Goal: Task Accomplishment & Management: Use online tool/utility

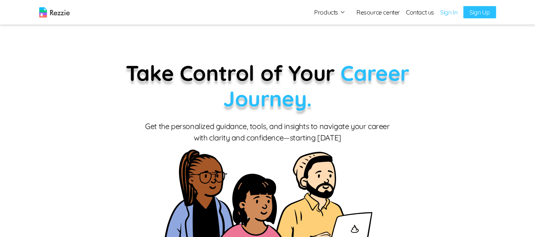
scroll to position [22, 0]
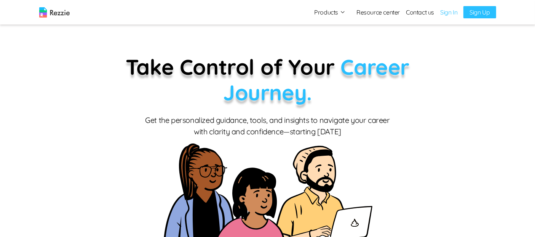
click at [450, 12] on link "Sign In" at bounding box center [449, 12] width 17 height 9
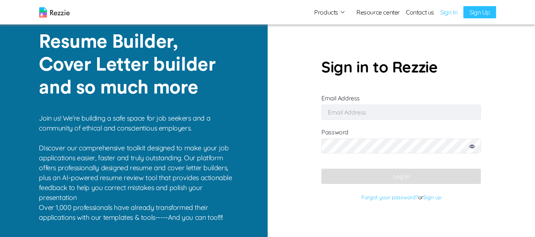
type input "[EMAIL_ADDRESS][DOMAIN_NAME]"
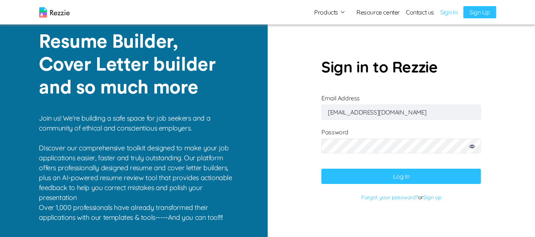
click at [442, 174] on button "Log In" at bounding box center [402, 175] width 160 height 15
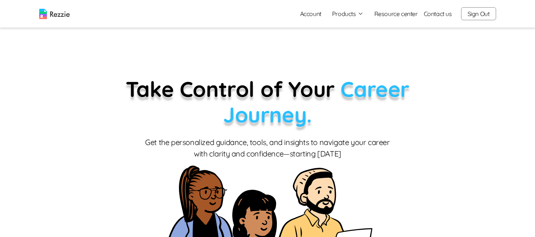
click at [351, 14] on button "Products" at bounding box center [348, 13] width 32 height 9
click at [364, 44] on link "AI Resume Review" at bounding box center [356, 43] width 93 height 15
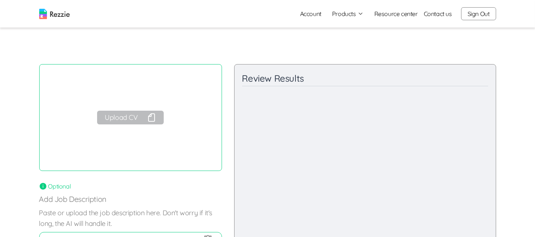
click at [129, 118] on button "Upload CV" at bounding box center [130, 118] width 66 height 14
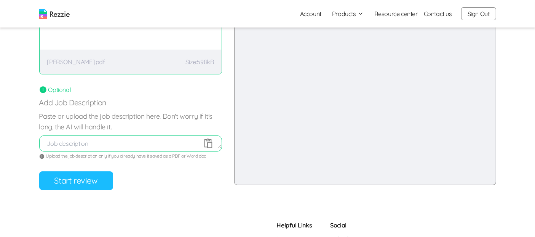
scroll to position [97, 0]
click at [63, 184] on button "Start review" at bounding box center [76, 179] width 74 height 19
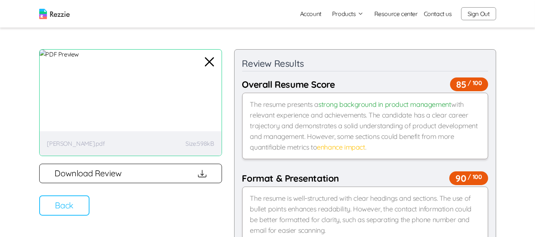
scroll to position [0, 0]
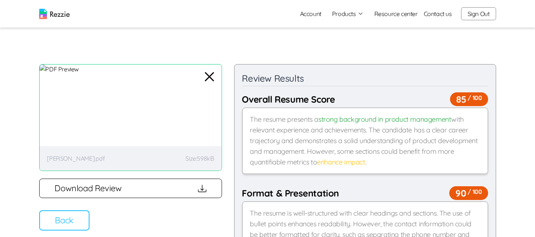
click at [137, 187] on button "Download Review" at bounding box center [130, 187] width 183 height 19
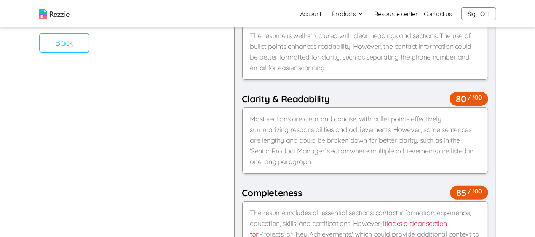
scroll to position [178, 0]
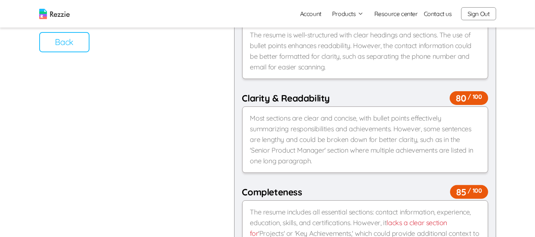
click at [334, 213] on div "The resume includes all essential sections: contact information, experience, ed…" at bounding box center [365, 228] width 246 height 56
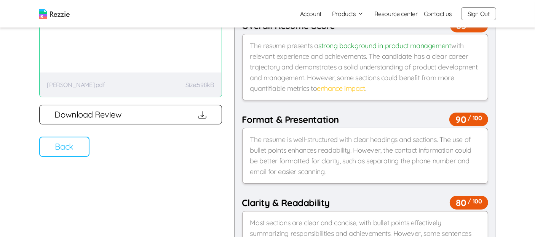
scroll to position [0, 0]
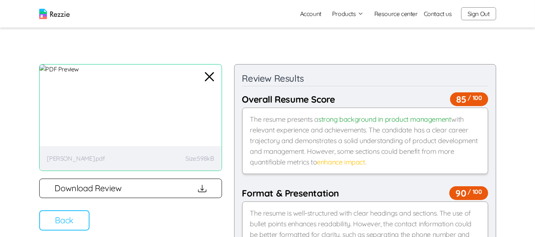
click at [487, 17] on button "Sign Out" at bounding box center [478, 13] width 35 height 13
